Goal: Task Accomplishment & Management: Manage account settings

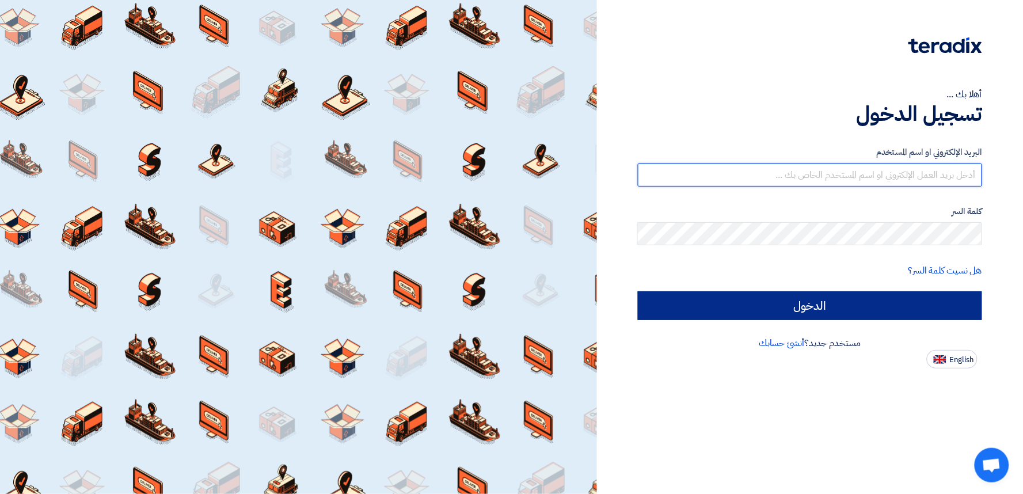
type input "[EMAIL_ADDRESS][DOMAIN_NAME]"
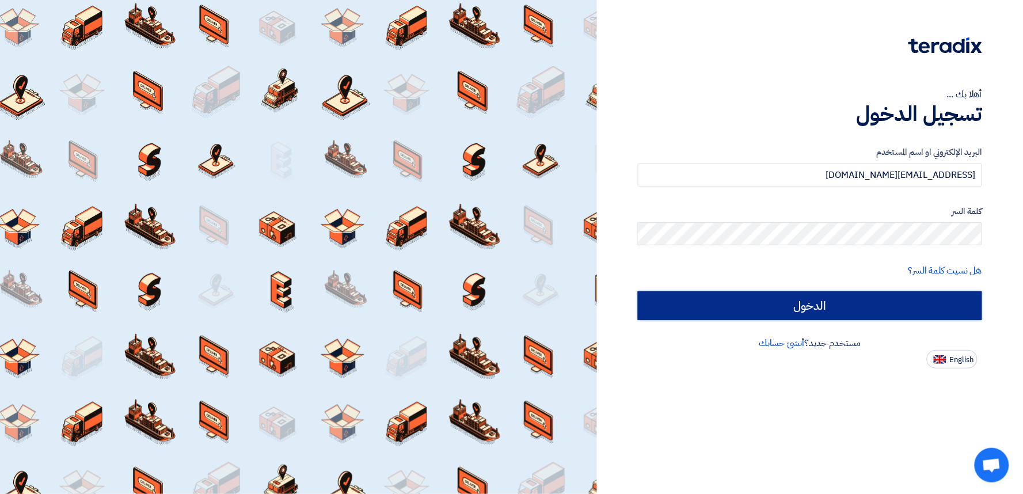
click at [833, 305] on input "الدخول" at bounding box center [810, 305] width 344 height 29
